Goal: Contribute content: Add original content to the website for others to see

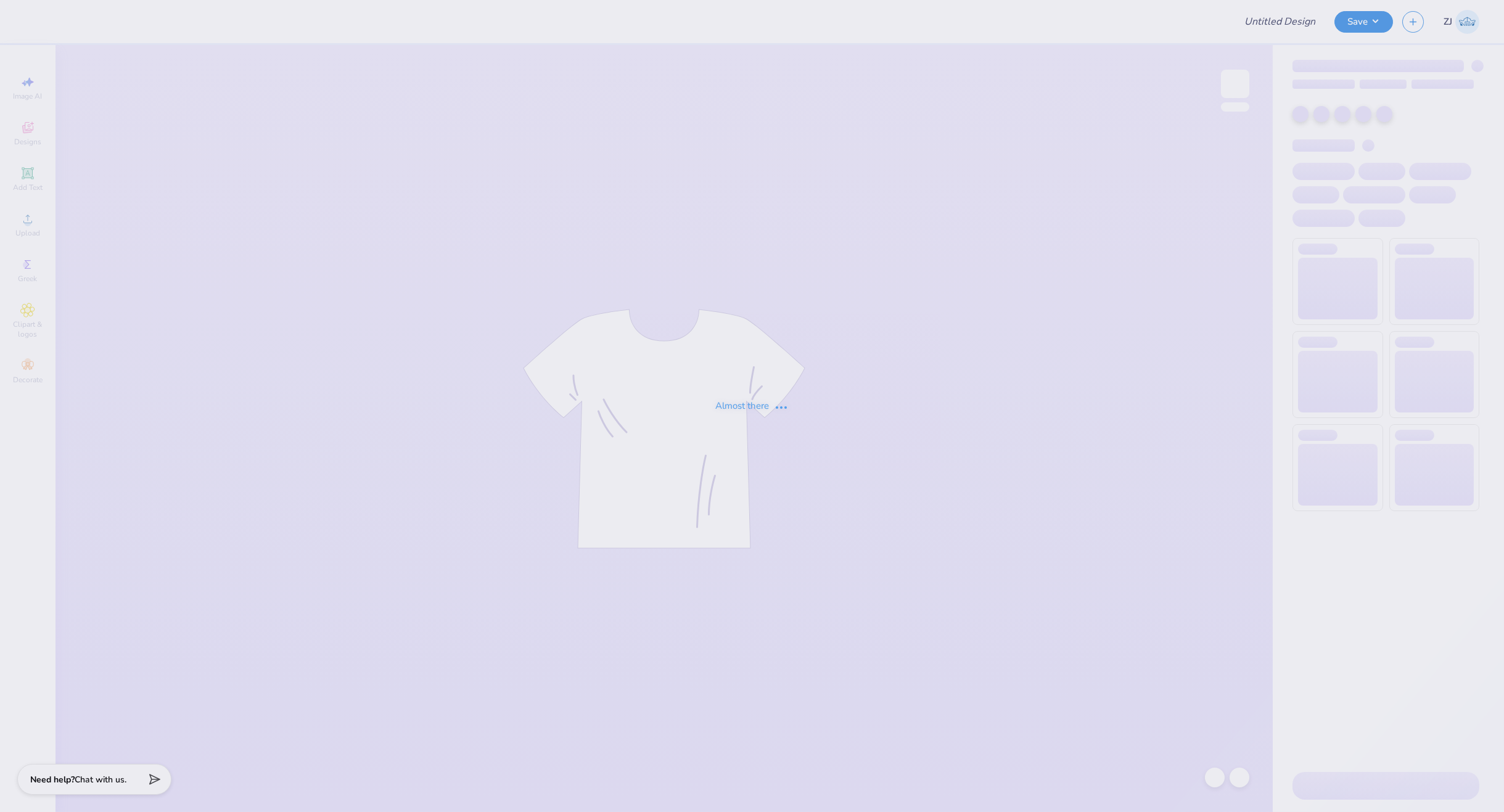
type input "General Merch"
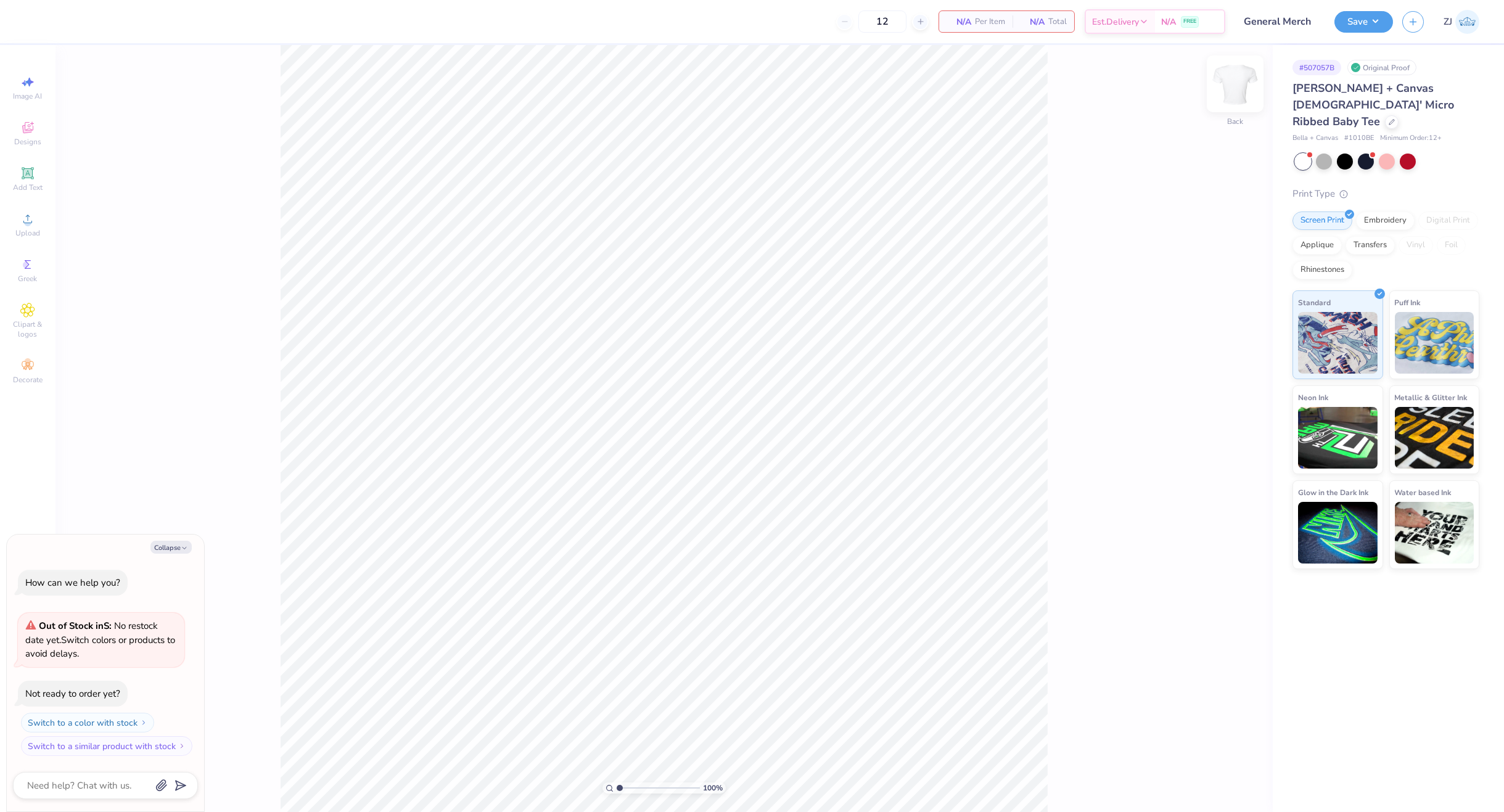
click at [1233, 94] on img at bounding box center [1235, 84] width 49 height 49
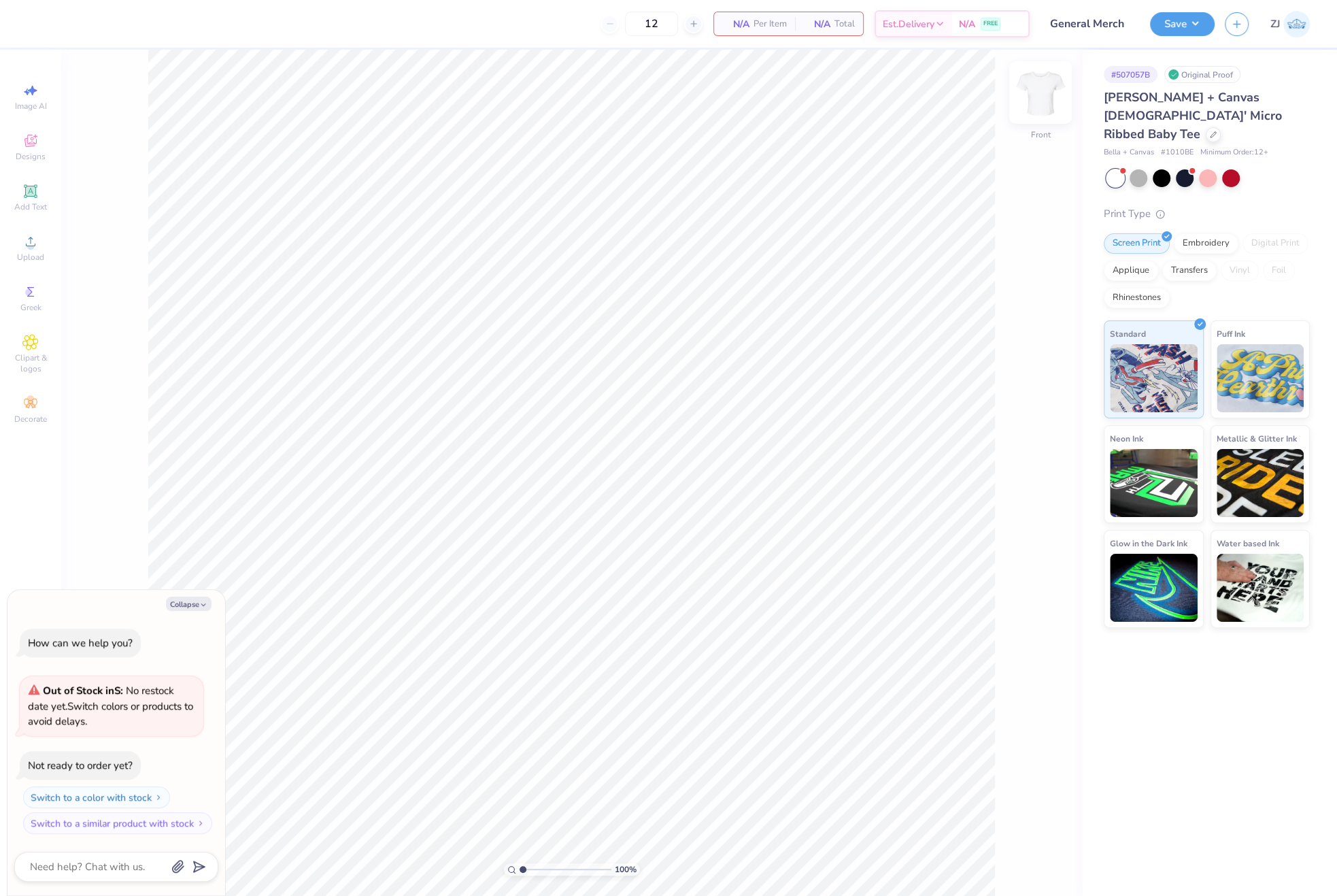
click at [1025, 97] on img at bounding box center [1040, 92] width 54 height 54
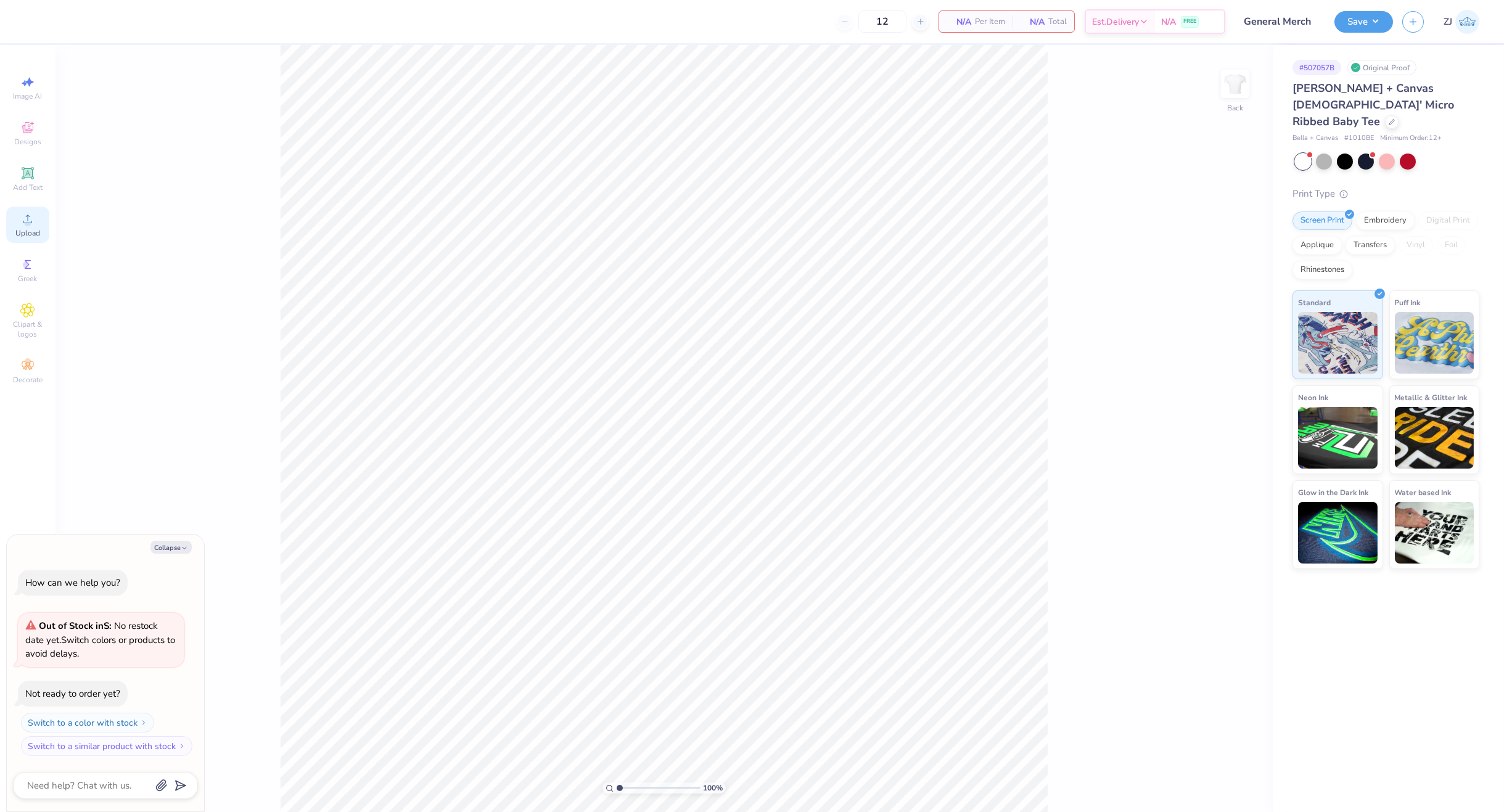
click at [17, 228] on span "Upload" at bounding box center [28, 233] width 25 height 10
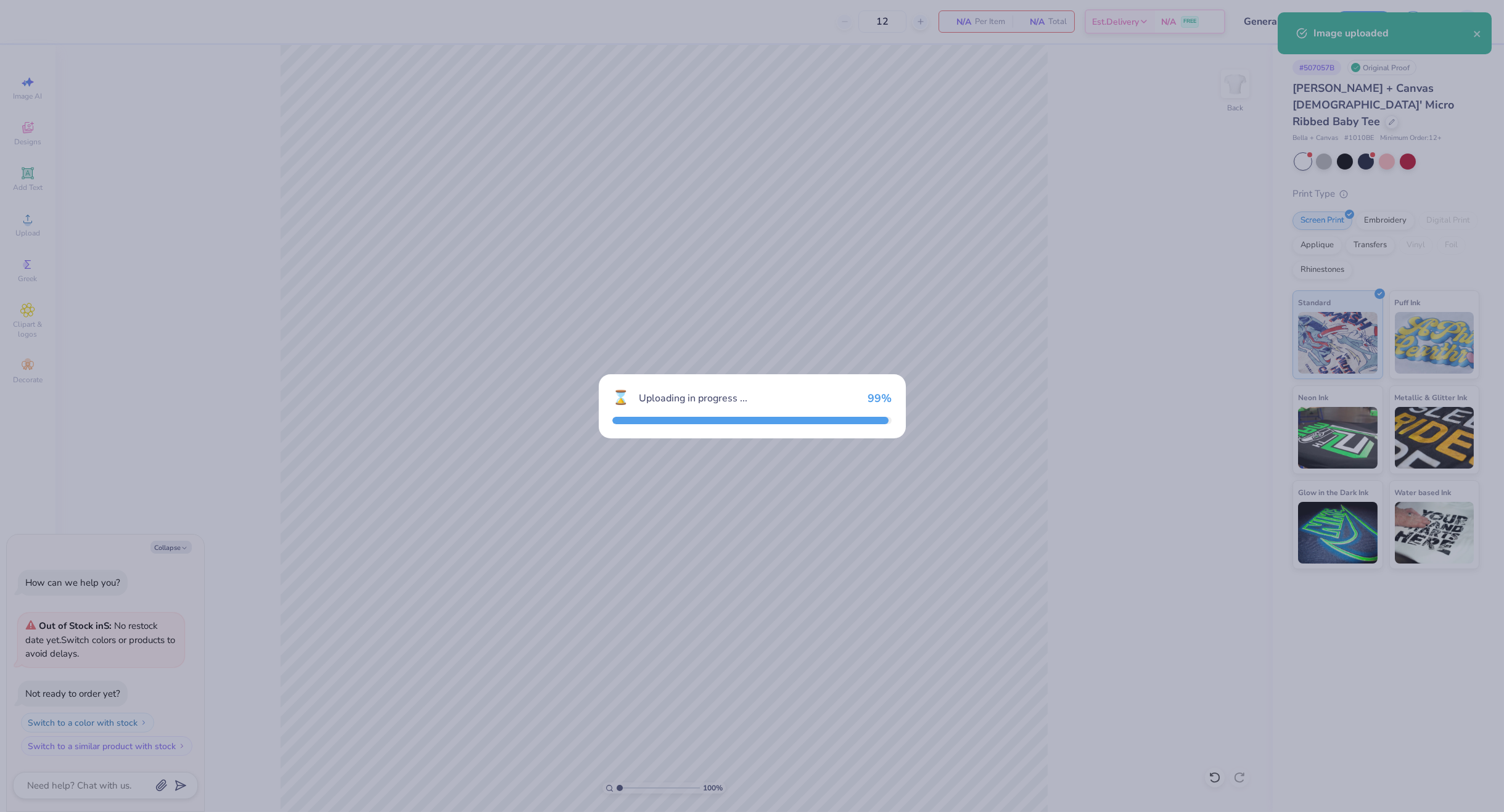
type textarea "x"
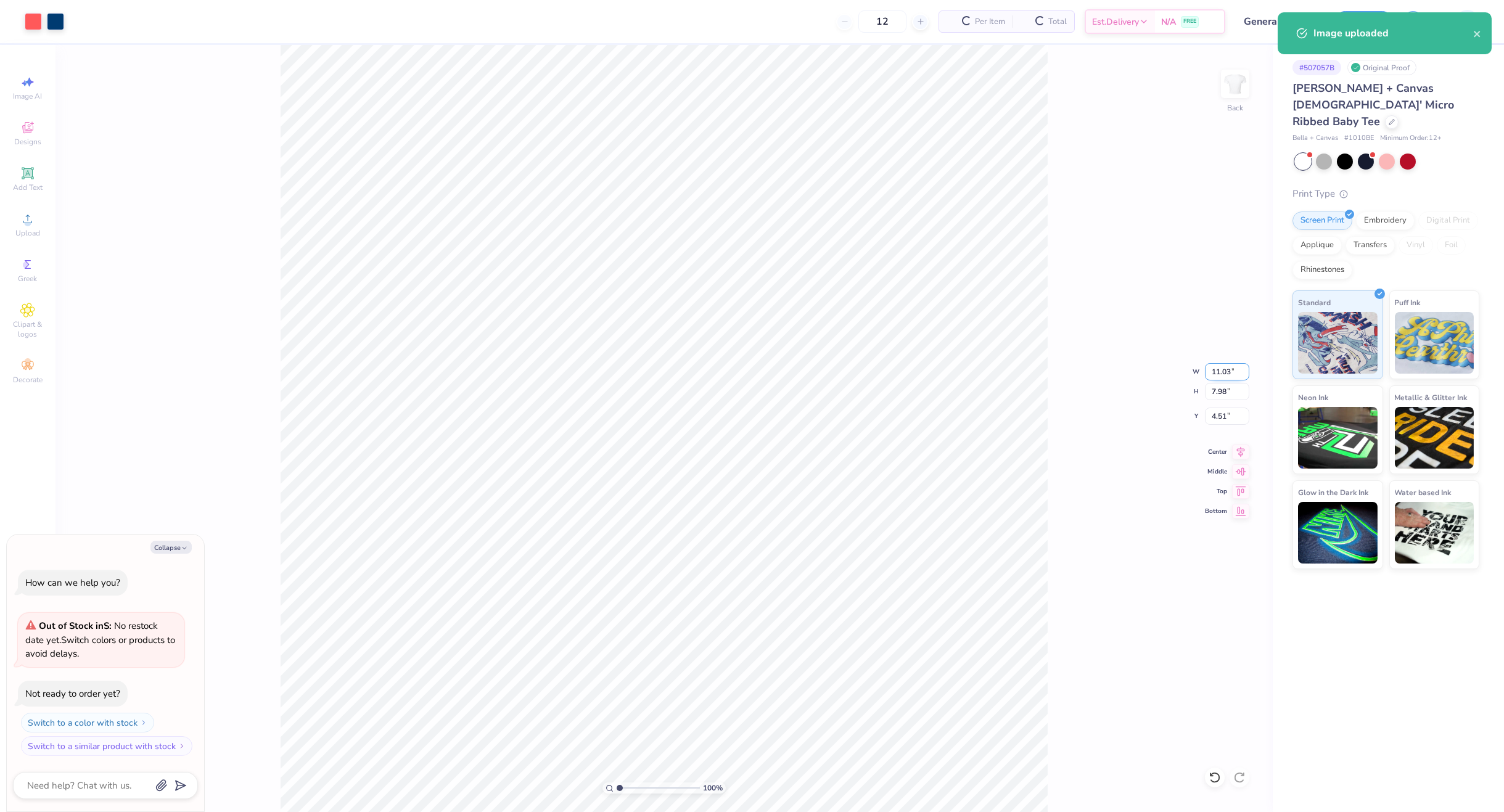
click at [1241, 371] on input "11.03" at bounding box center [1226, 372] width 44 height 17
type input "5"
type textarea "x"
type input "5.00"
type input "3.62"
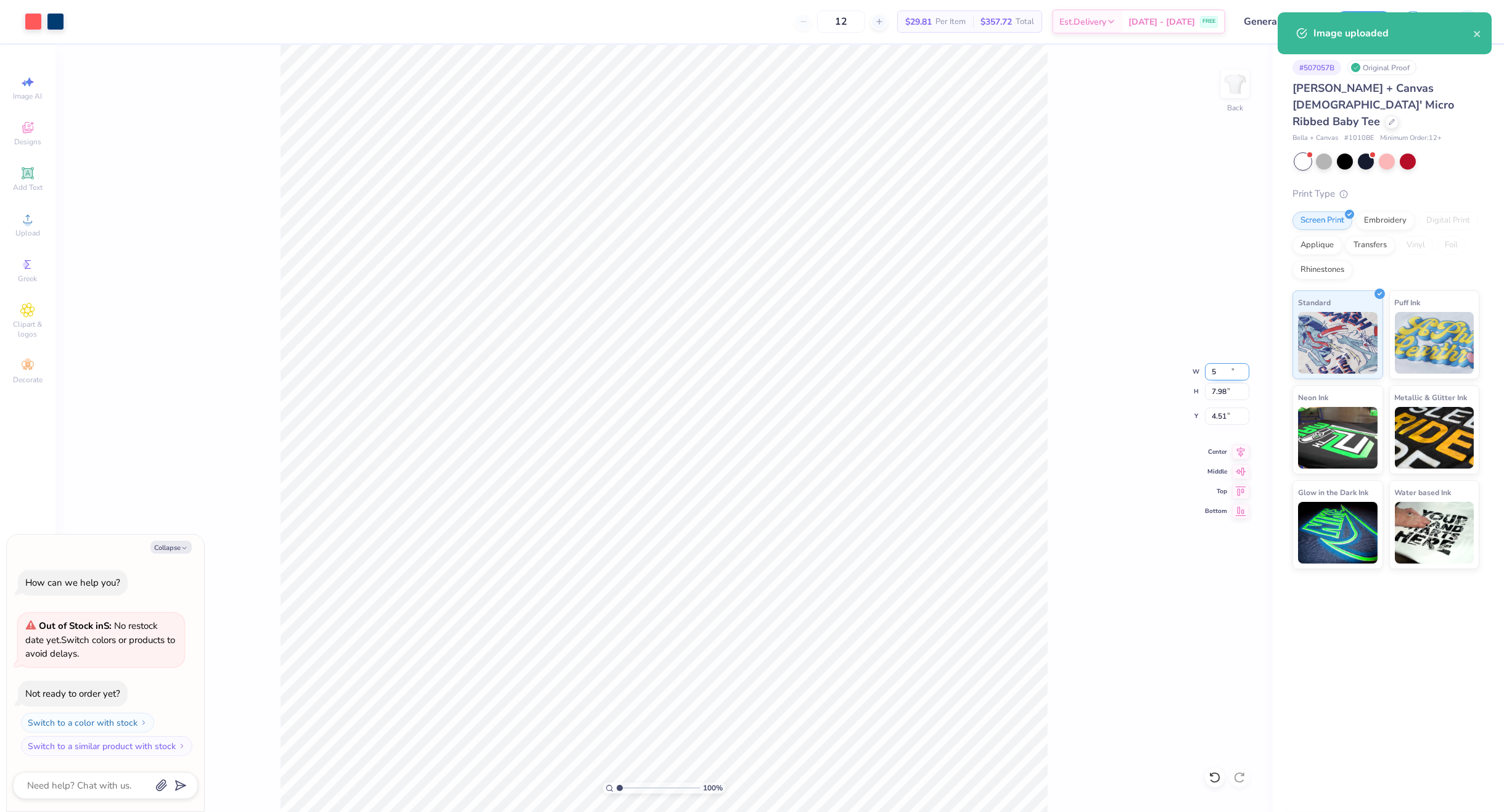
type input "6.69"
click at [1228, 372] on input "5.00" at bounding box center [1226, 372] width 44 height 17
type input "6"
type textarea "x"
type input "6.00"
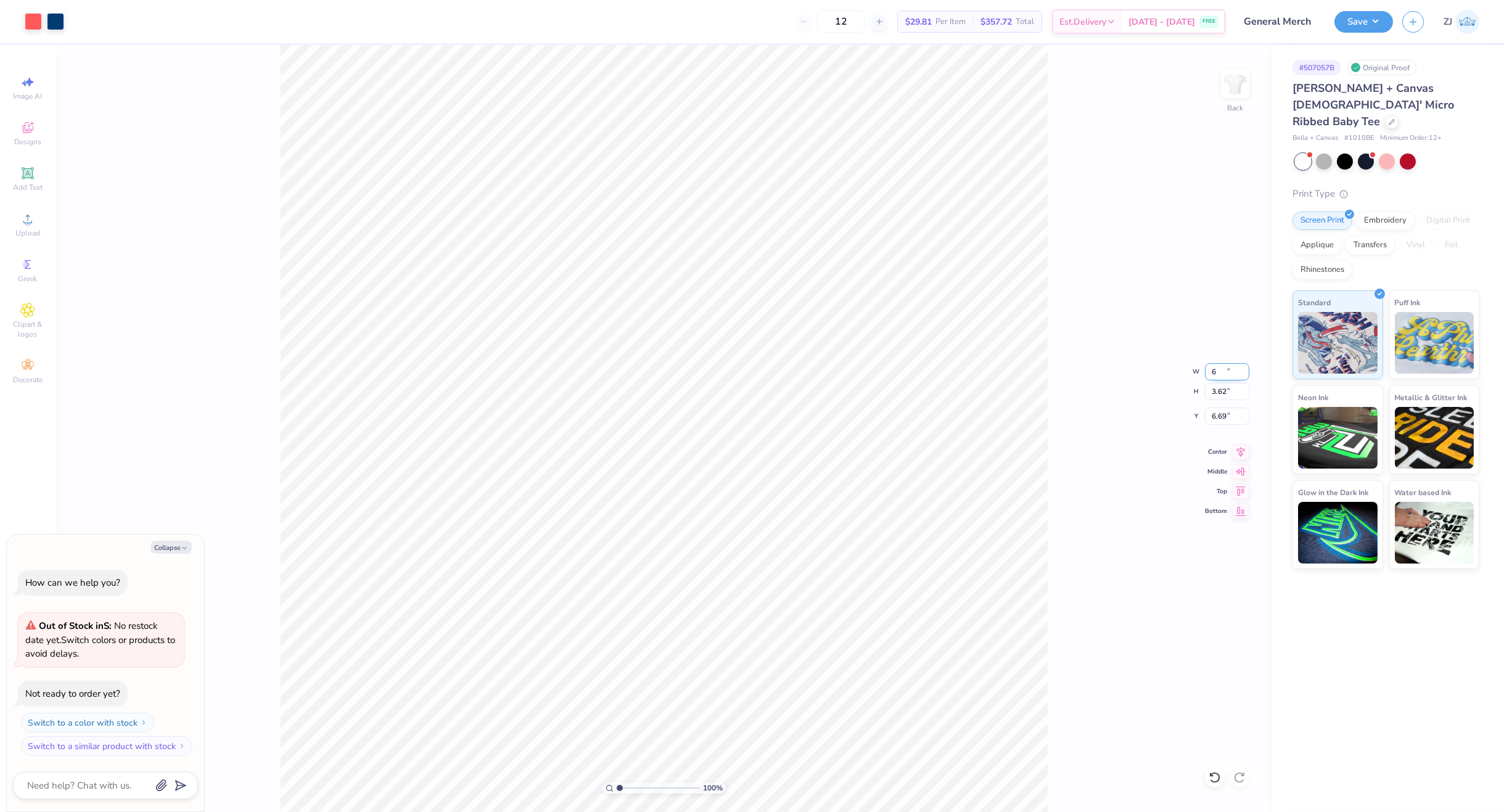
type input "4.35"
click at [1226, 415] on input "6.33" at bounding box center [1226, 416] width 44 height 17
type input "3"
type textarea "x"
type input "3.00"
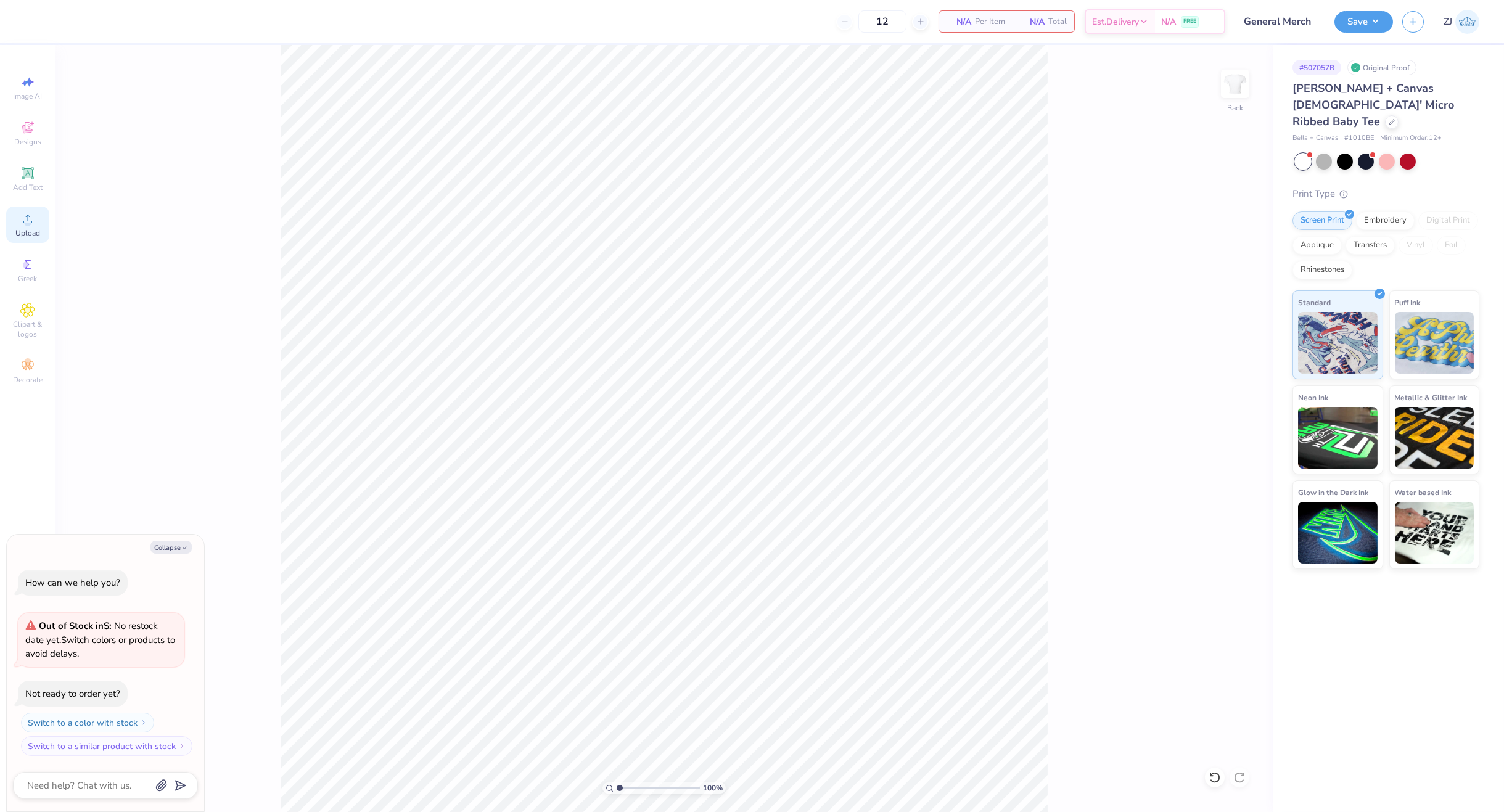
click at [37, 219] on div "Upload" at bounding box center [27, 225] width 43 height 36
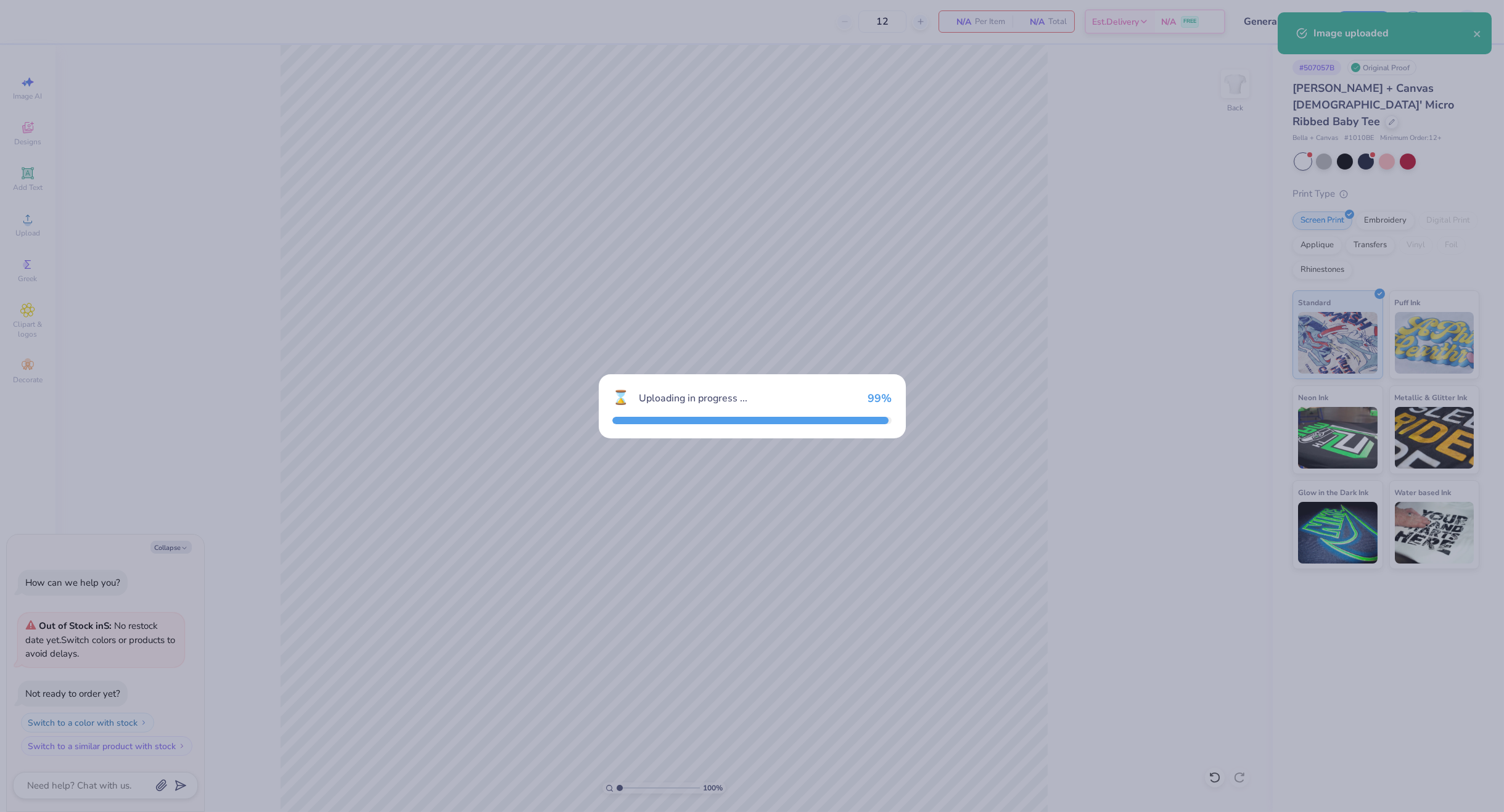
type textarea "x"
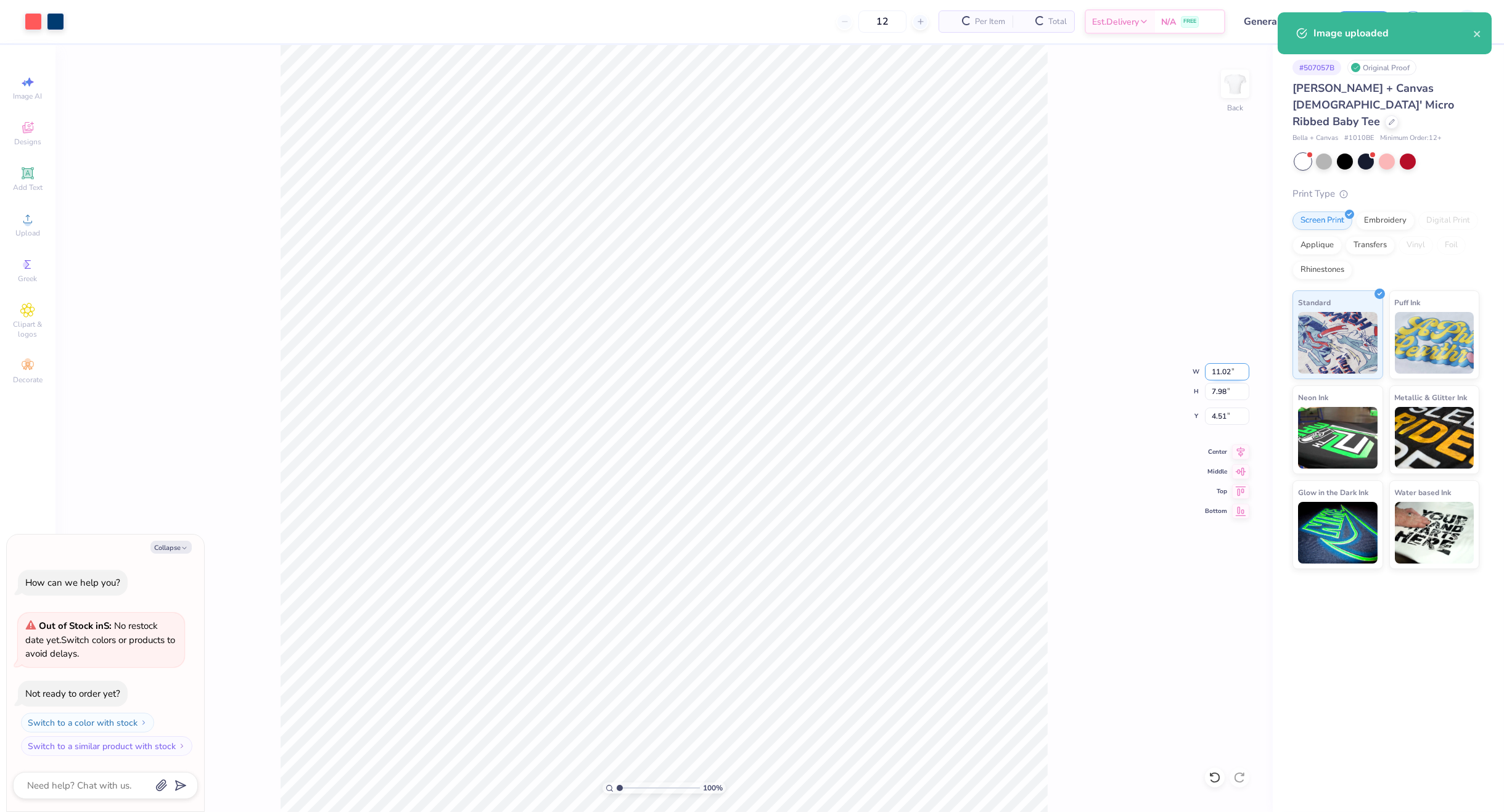
click at [1220, 375] on input "11.02" at bounding box center [1226, 372] width 44 height 17
type input "6"
type textarea "x"
type input "6.00"
type input "4.35"
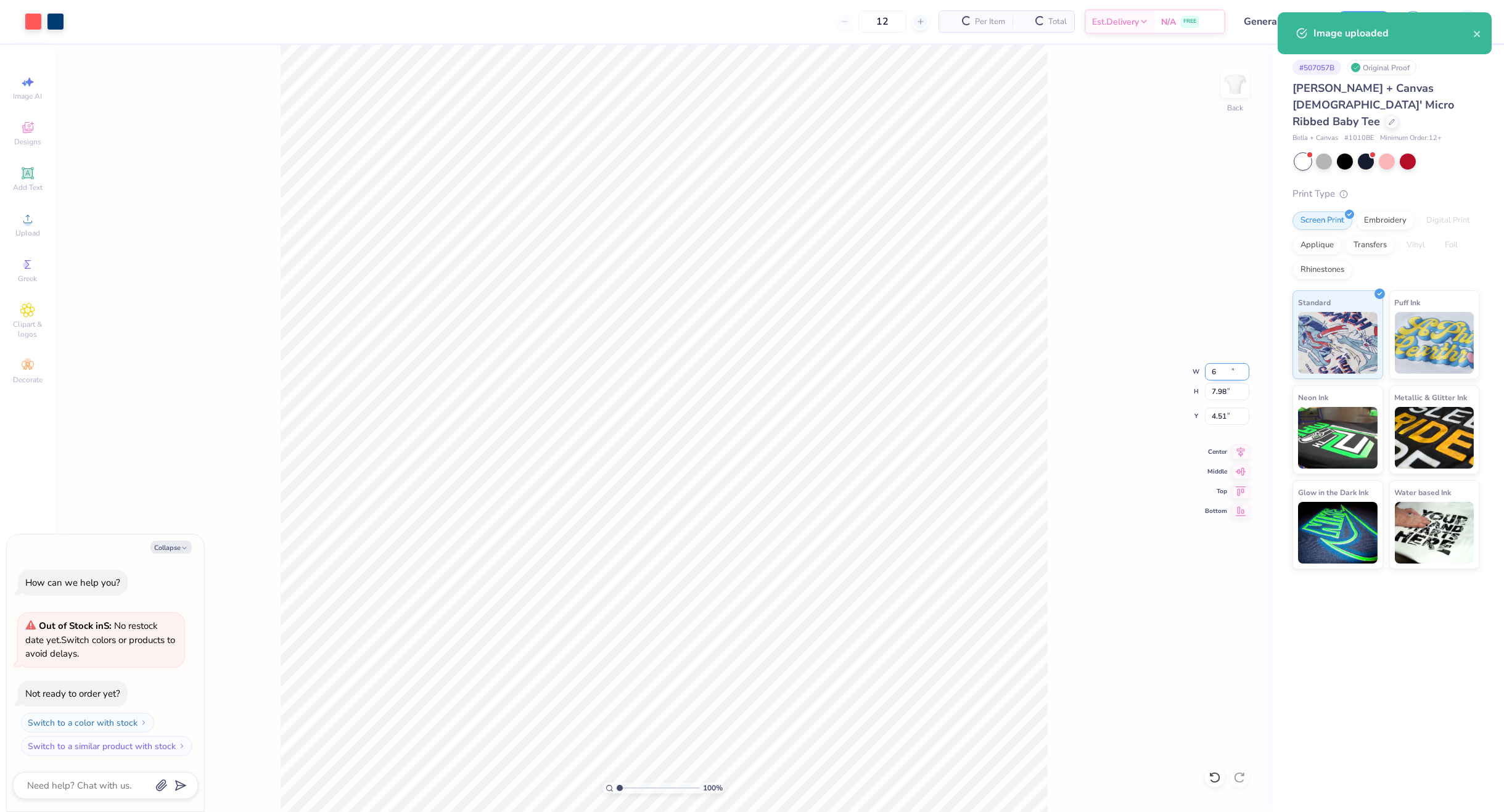
type input "6.33"
click at [1231, 372] on input "6.00" at bounding box center [1226, 372] width 44 height 17
type input "7"
type textarea "x"
type input "7.00"
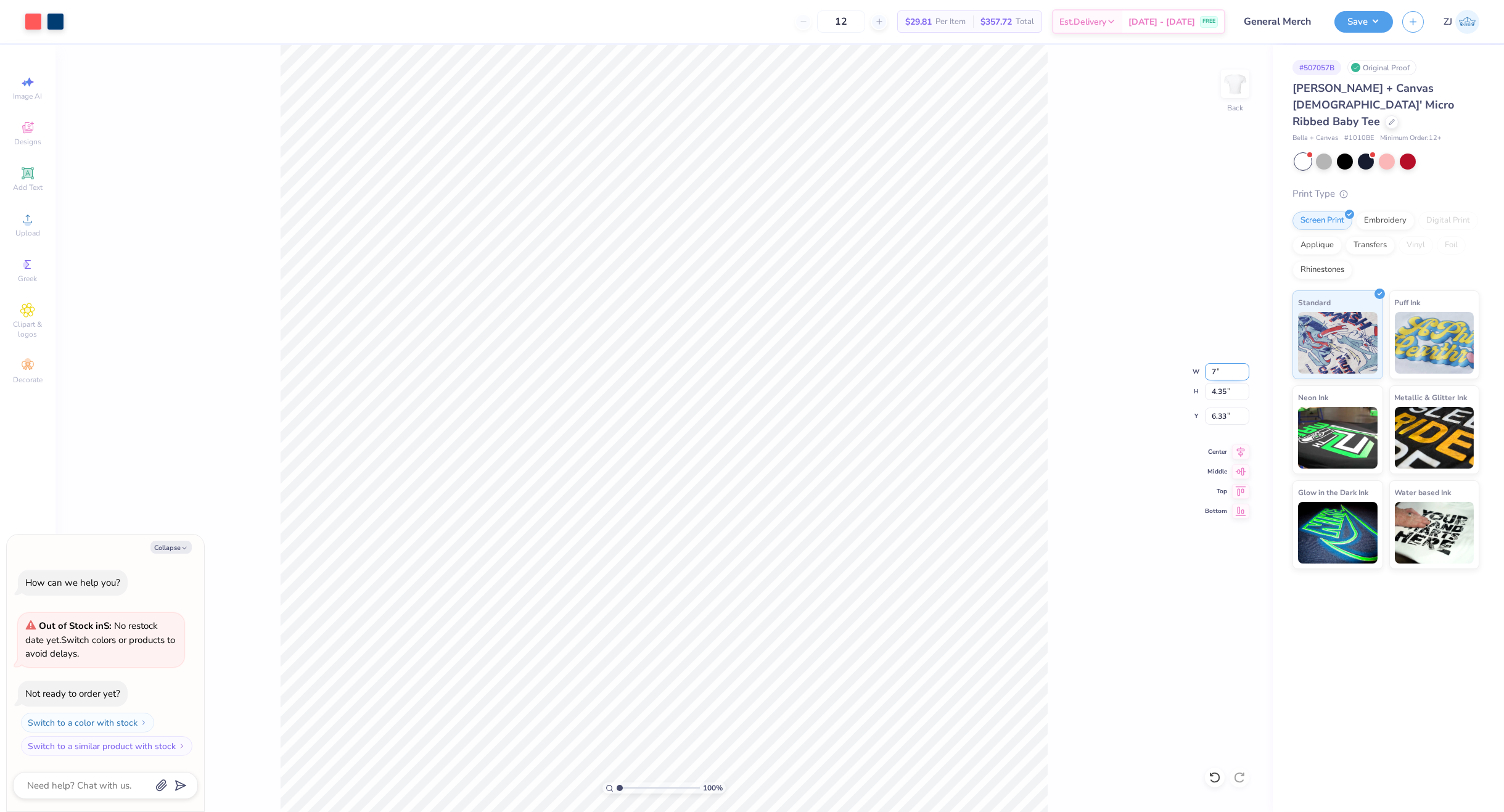
type input "5.07"
click at [1221, 411] on input "5.96" at bounding box center [1226, 416] width 44 height 17
type input "3"
type textarea "x"
type input "3.00"
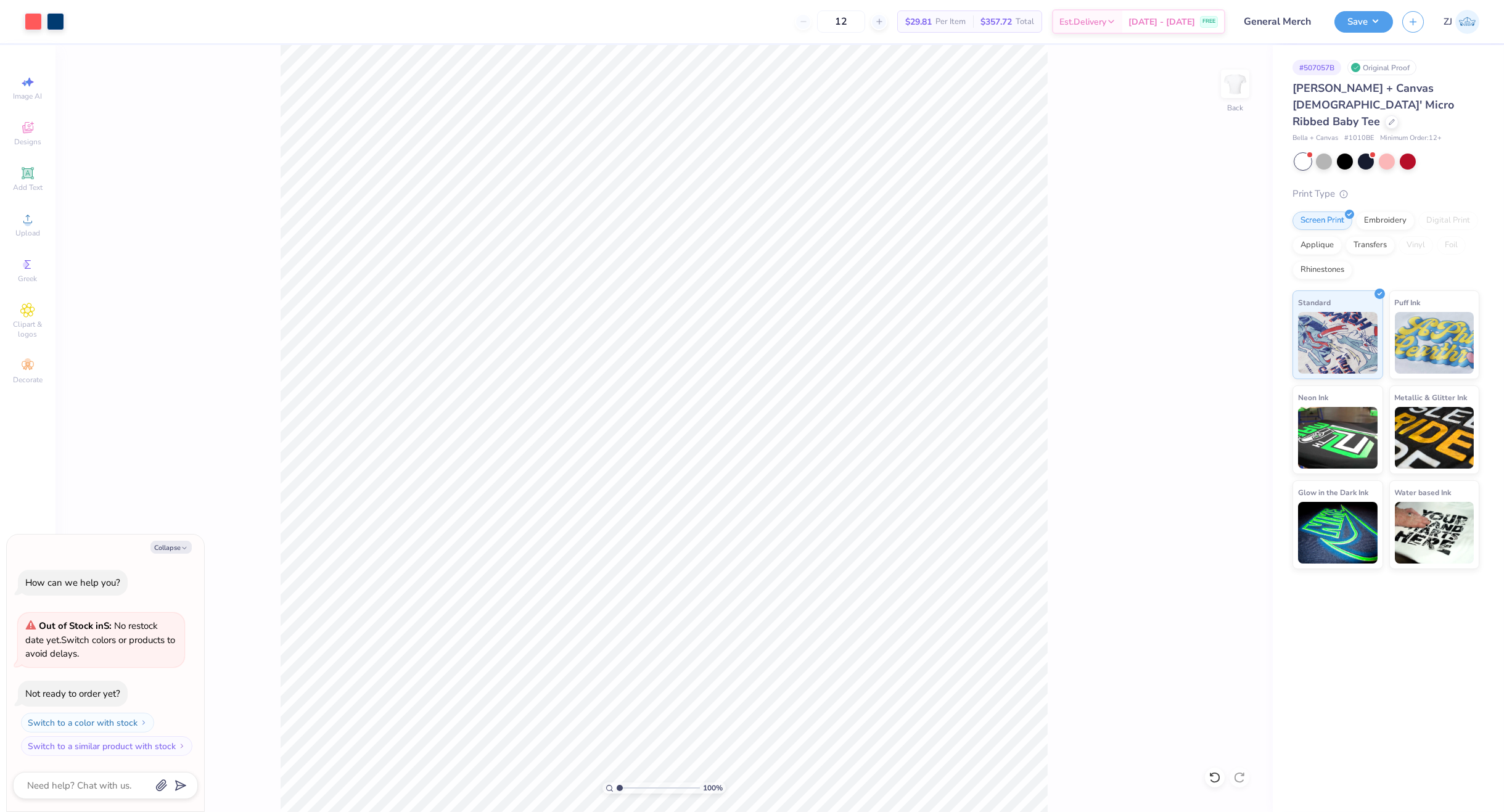
type textarea "x"
click at [1220, 369] on input "7.00" at bounding box center [1226, 372] width 44 height 17
type input "6"
type textarea "x"
type input "6.00"
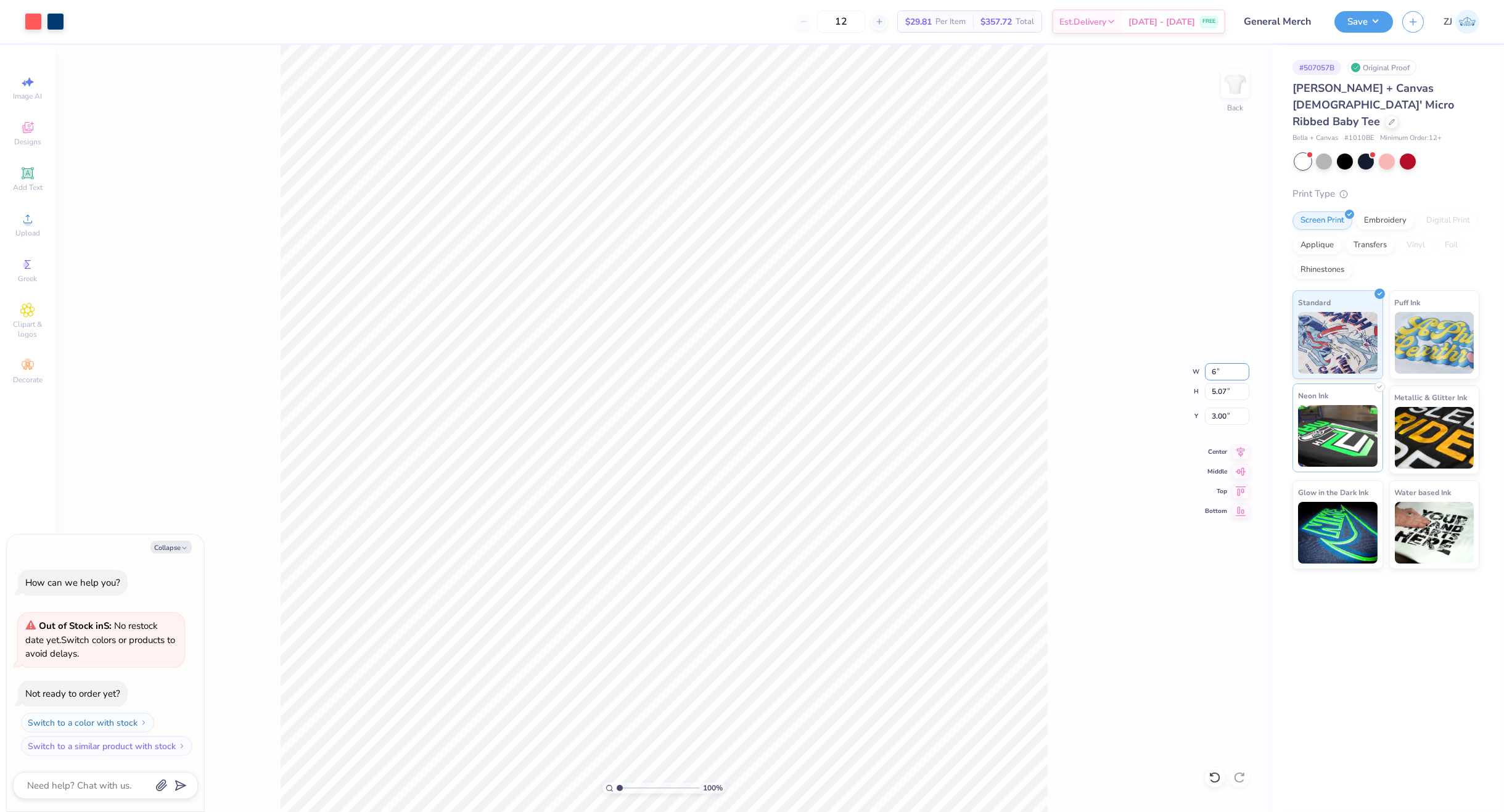
type input "4.35"
click at [1236, 423] on input "3.36" at bounding box center [1226, 416] width 44 height 17
type input "3"
type textarea "x"
type input "3.00"
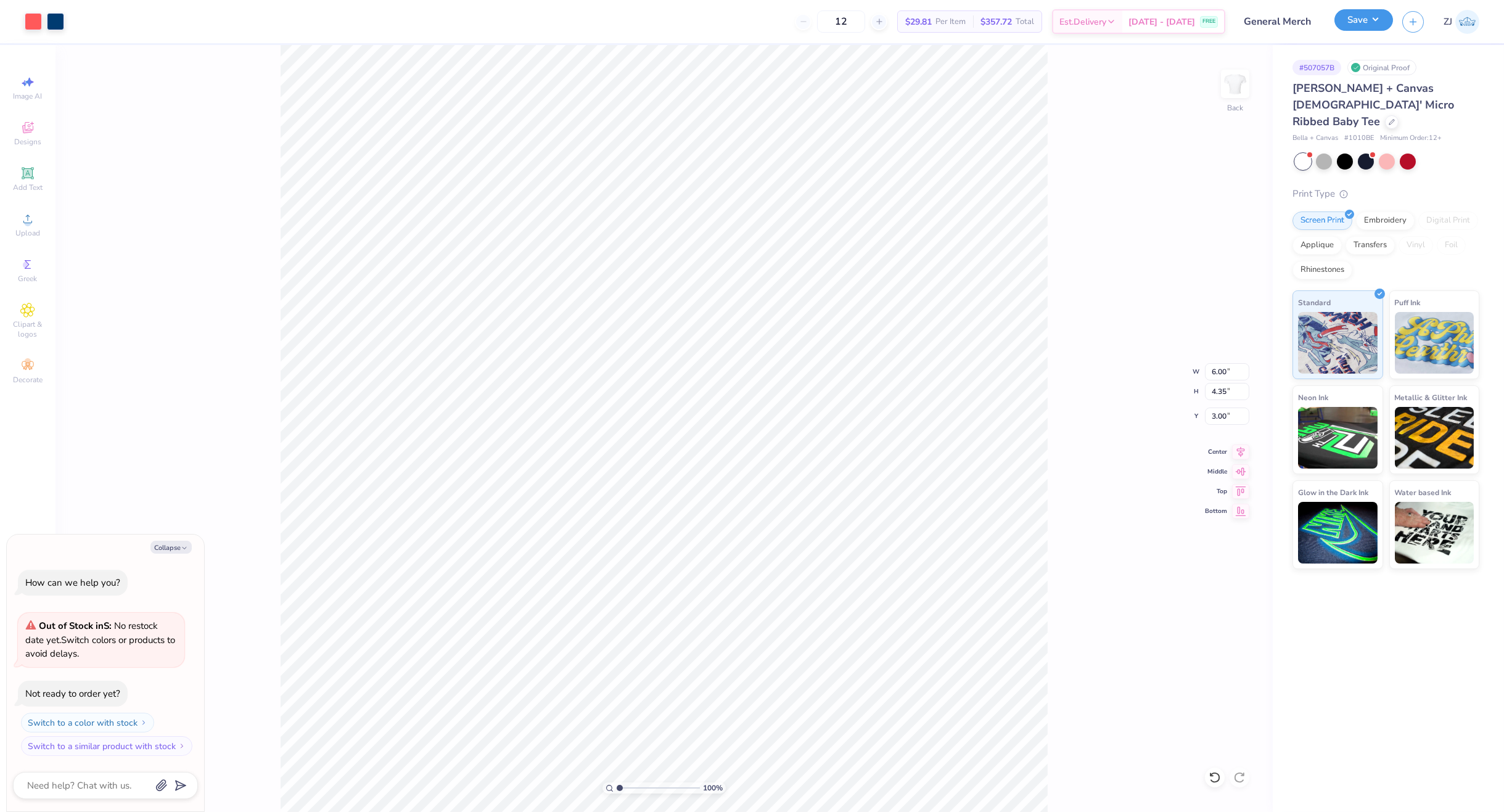
click at [1358, 26] on button "Save" at bounding box center [1364, 20] width 59 height 22
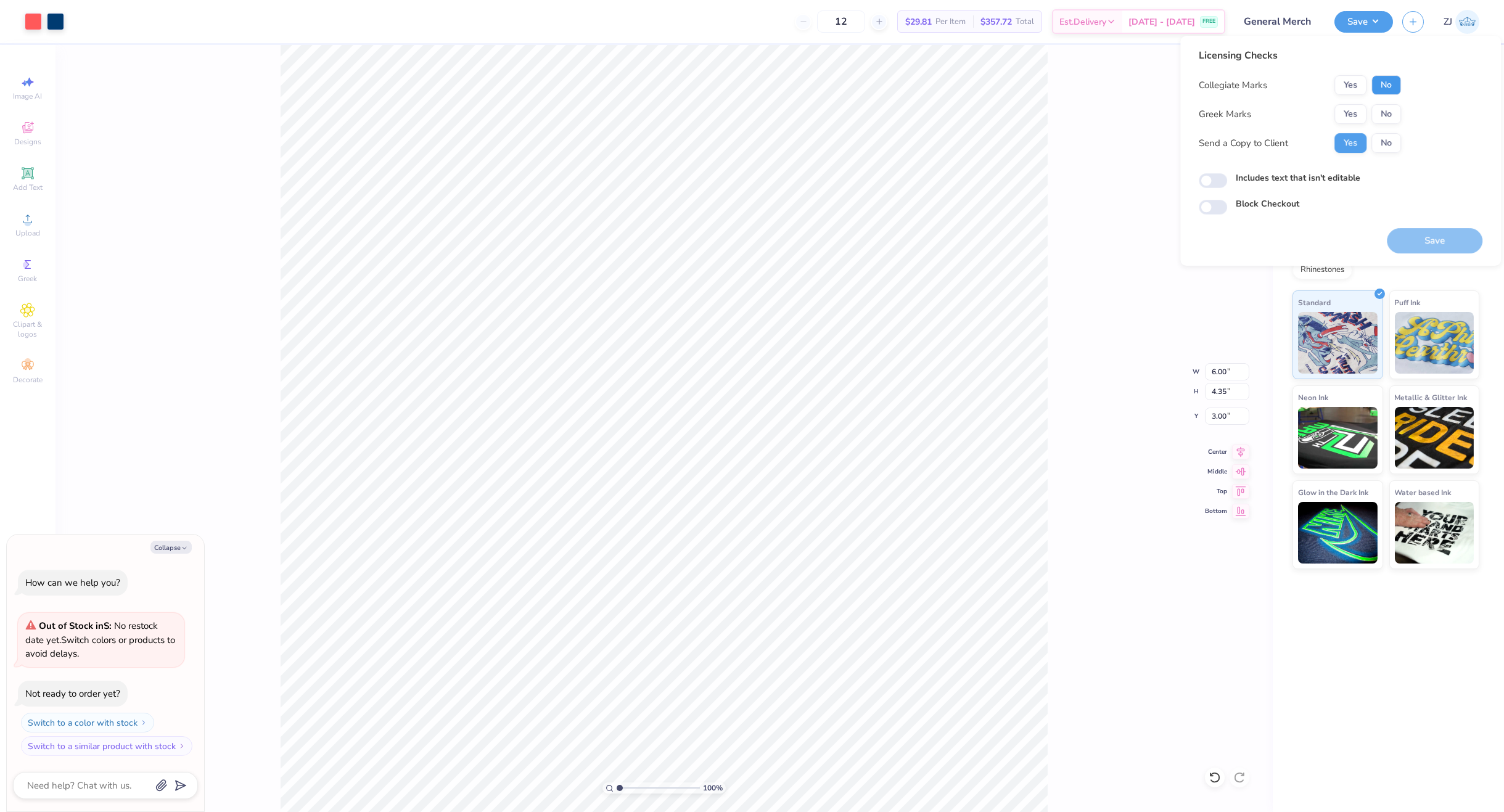
click at [1376, 81] on button "No" at bounding box center [1385, 85] width 29 height 20
click at [1383, 117] on button "No" at bounding box center [1385, 114] width 29 height 20
type textarea "x"
click at [1211, 181] on input "Includes text that isn't editable" at bounding box center [1212, 181] width 28 height 15
checkbox input "true"
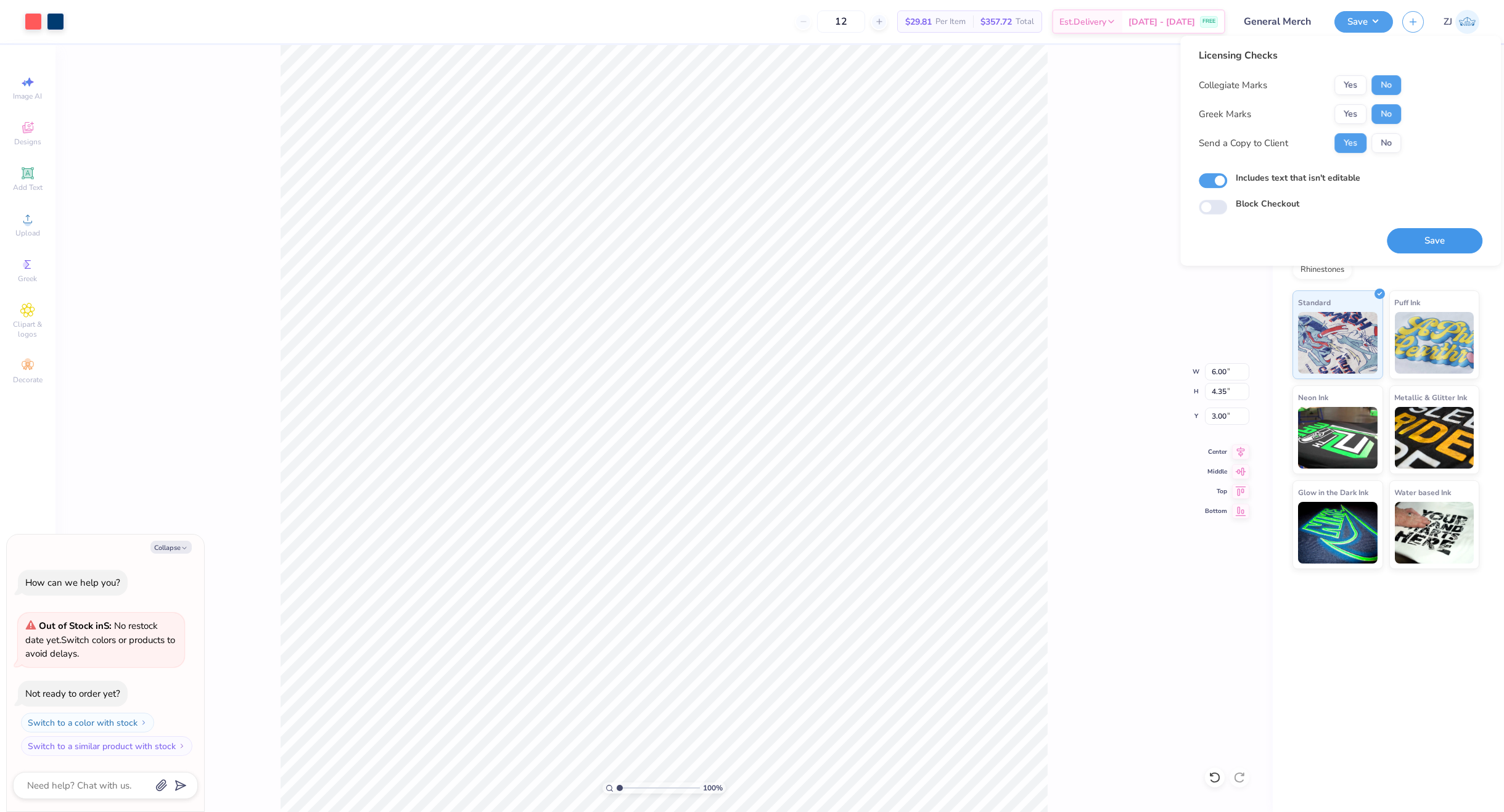
click at [1420, 233] on button "Save" at bounding box center [1434, 241] width 95 height 26
type textarea "x"
